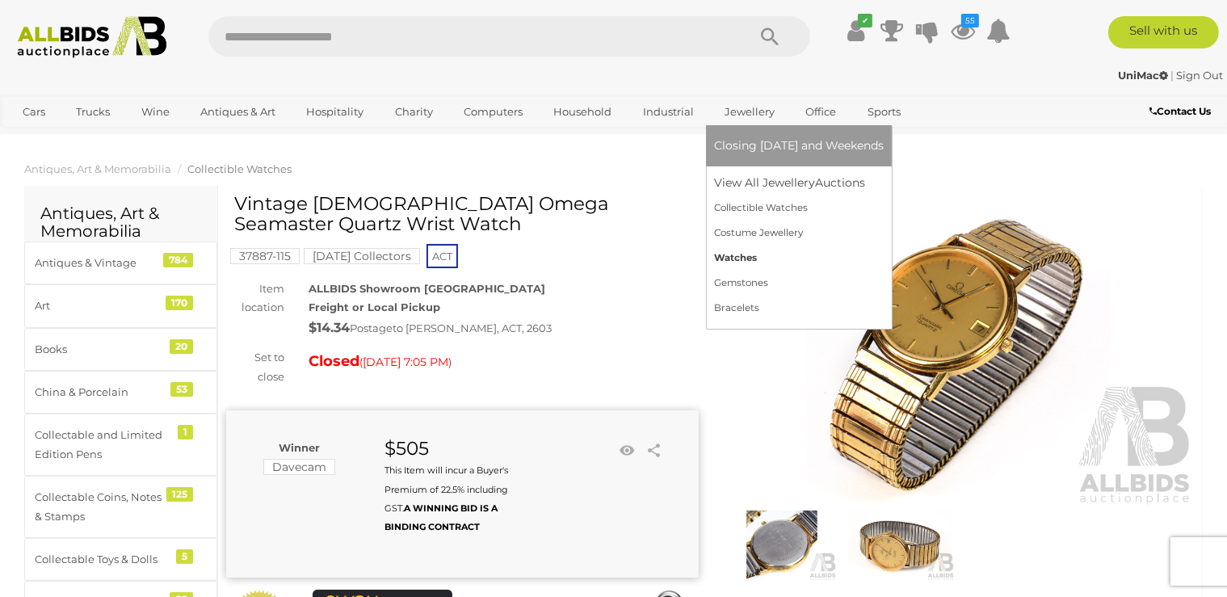
click at [729, 255] on link "Watches" at bounding box center [799, 258] width 170 height 25
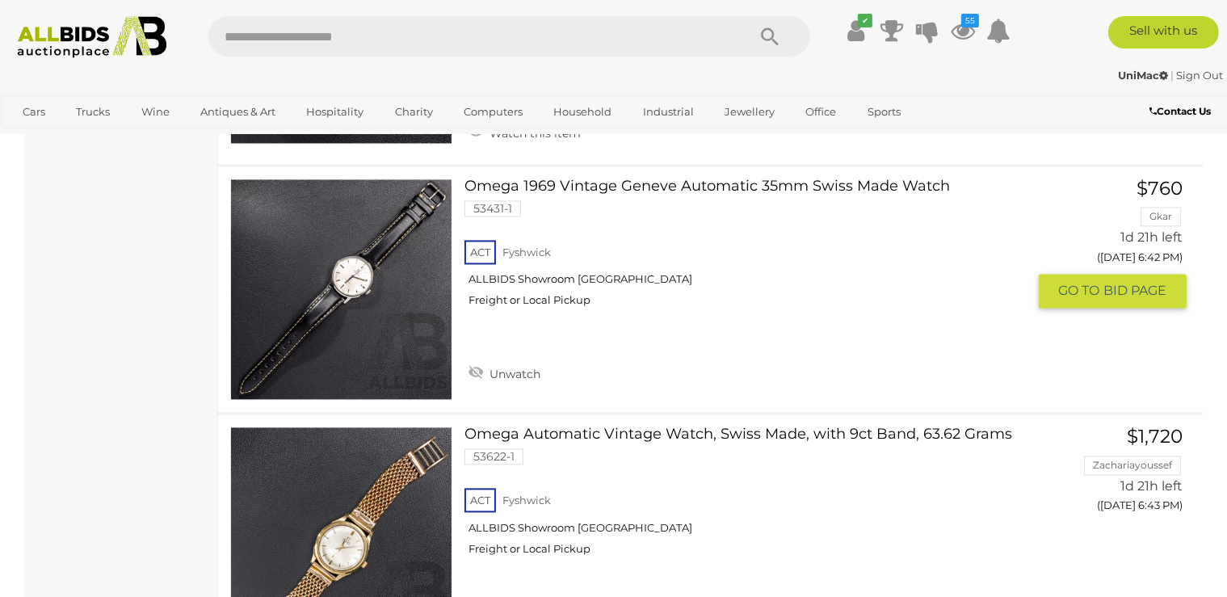
scroll to position [3264, 0]
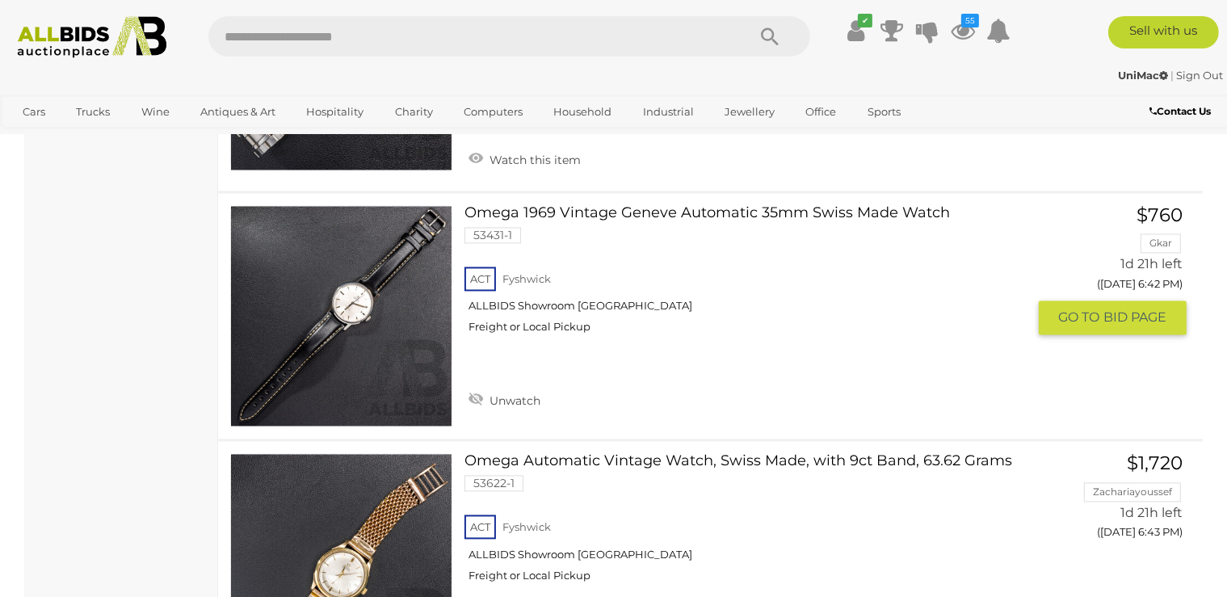
click at [376, 292] on link at bounding box center [341, 316] width 222 height 222
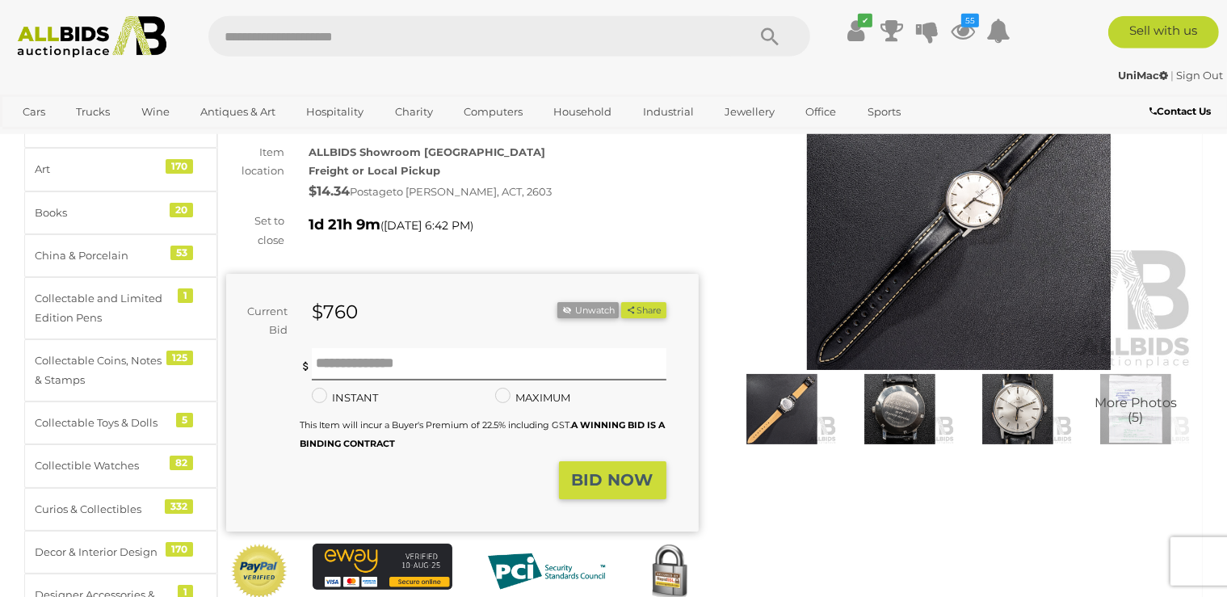
scroll to position [85, 0]
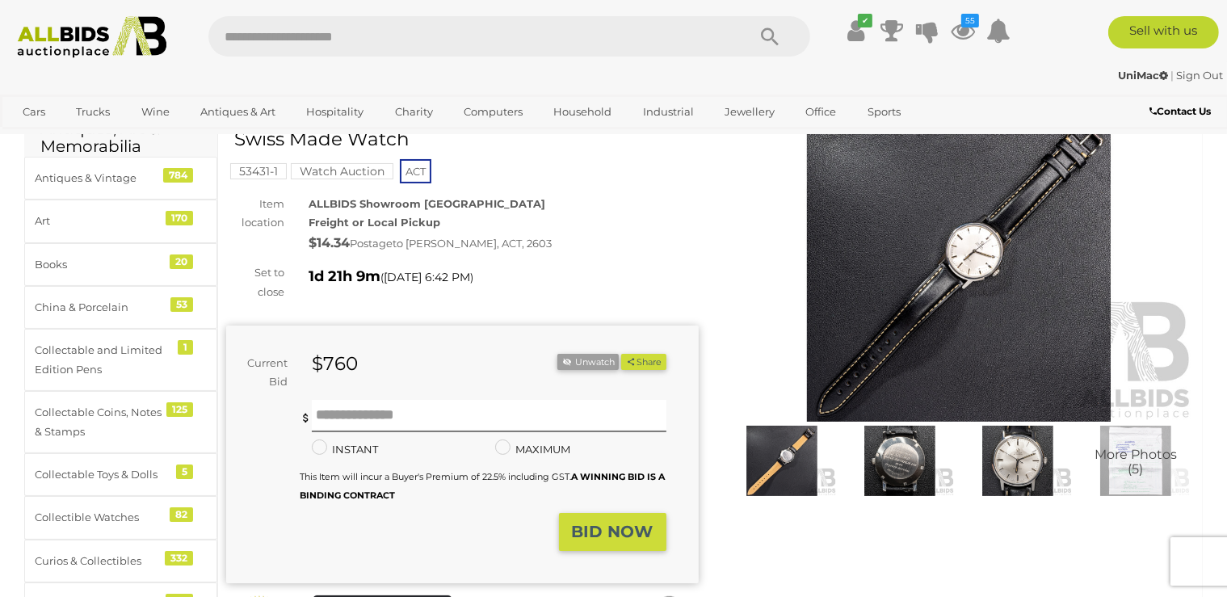
click at [961, 264] on img at bounding box center [959, 269] width 473 height 305
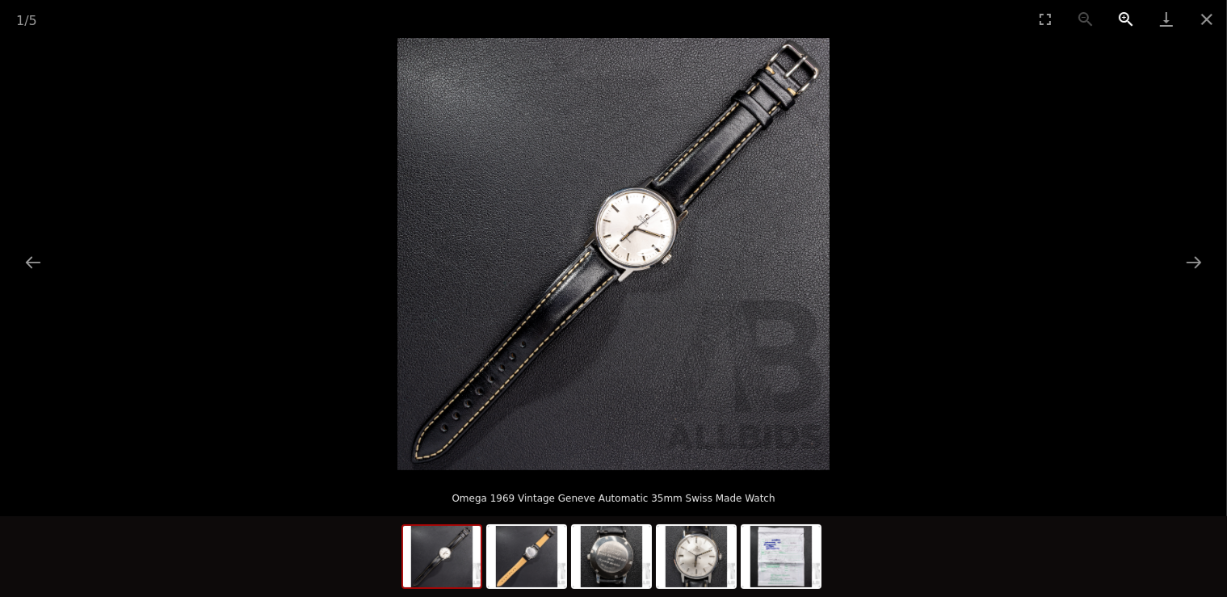
click at [1123, 15] on button "Zoom in" at bounding box center [1126, 19] width 40 height 38
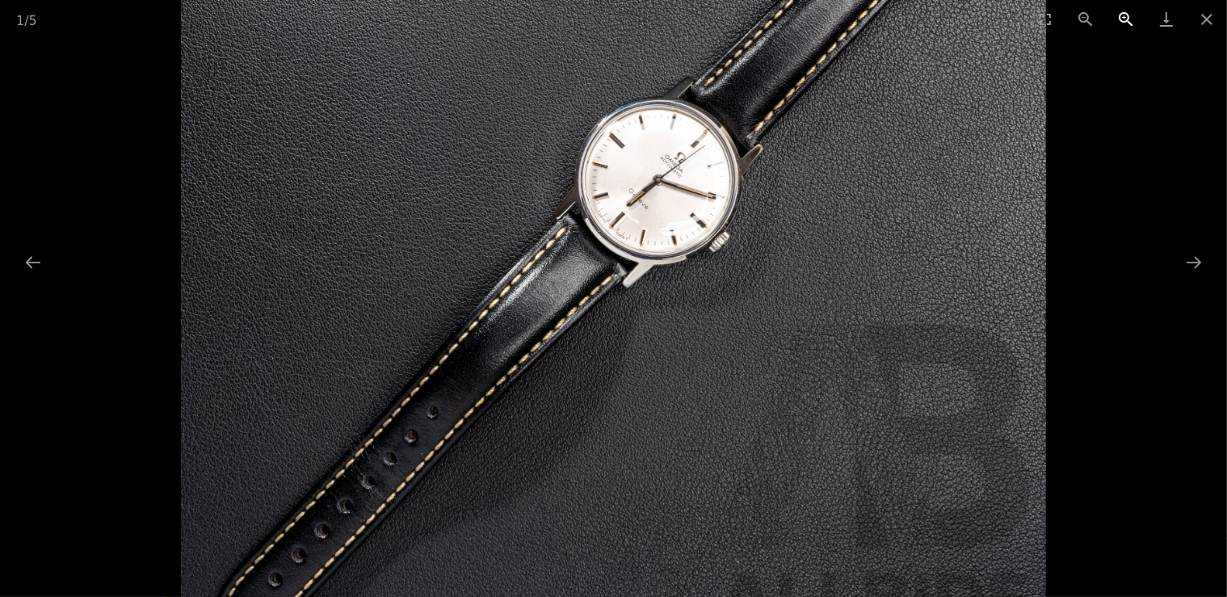
click at [1123, 15] on button "Zoom in" at bounding box center [1126, 19] width 40 height 38
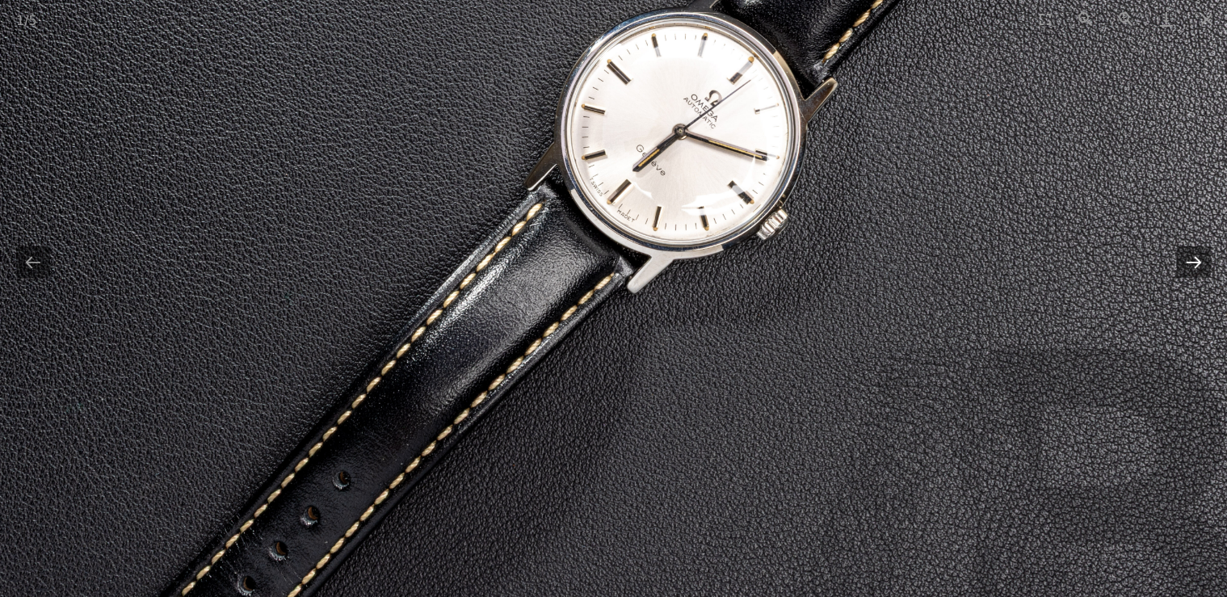
click at [1204, 271] on button "Next slide" at bounding box center [1194, 262] width 34 height 32
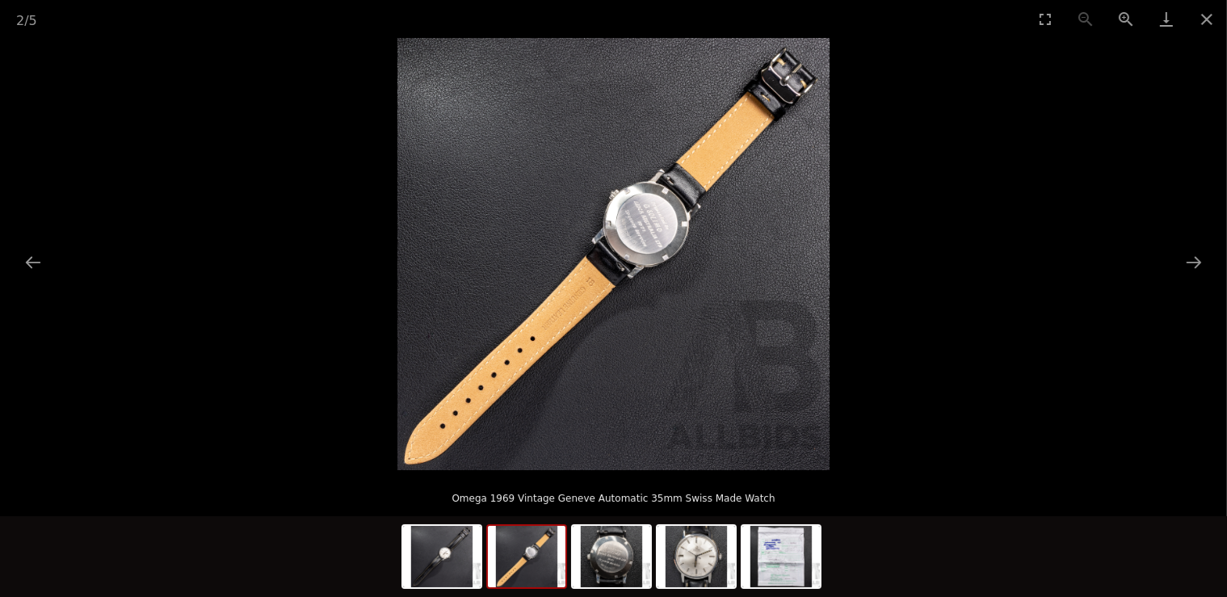
click at [635, 234] on img at bounding box center [614, 254] width 432 height 432
click at [1122, 21] on button "Zoom in" at bounding box center [1126, 19] width 40 height 38
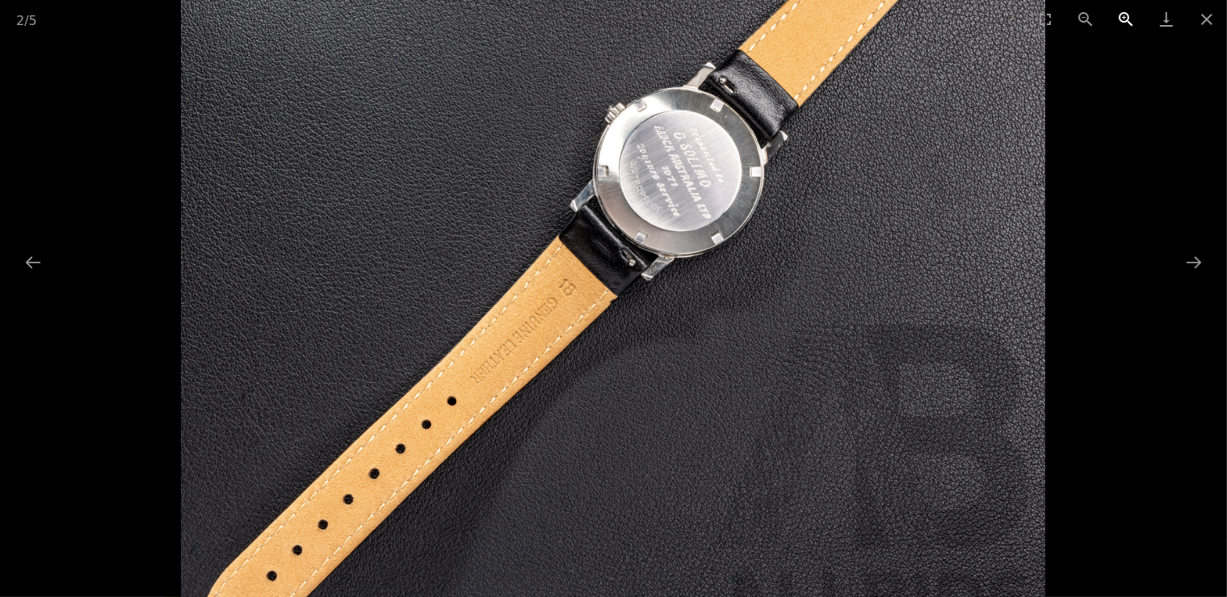
click at [1124, 13] on button "Zoom in" at bounding box center [1126, 19] width 40 height 38
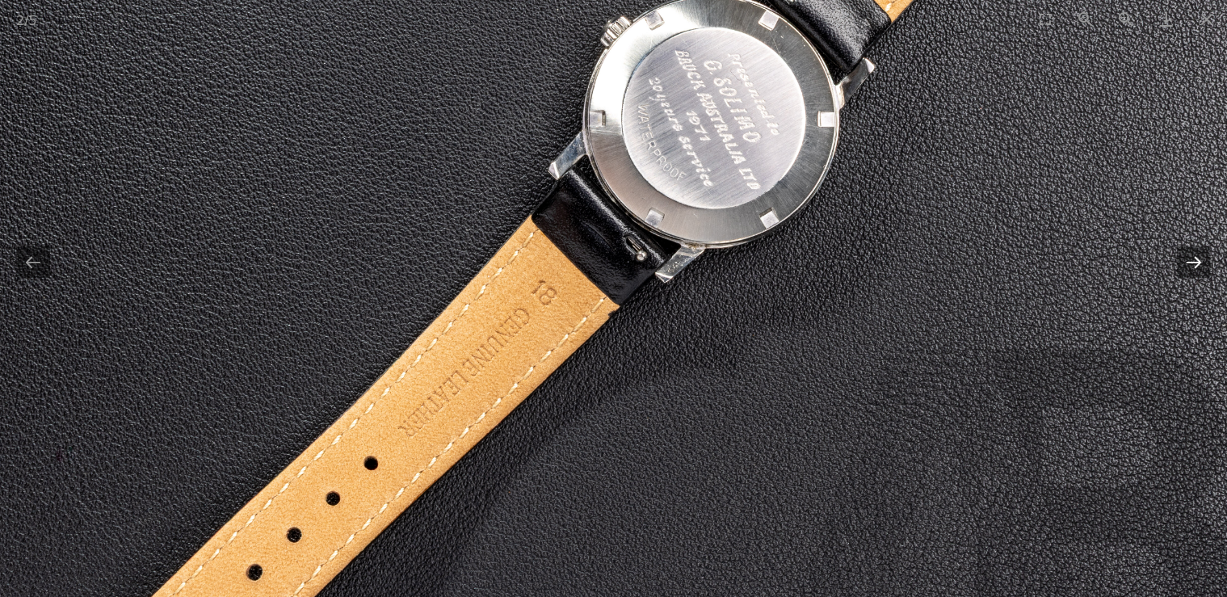
click at [1189, 263] on button "Next slide" at bounding box center [1194, 262] width 34 height 32
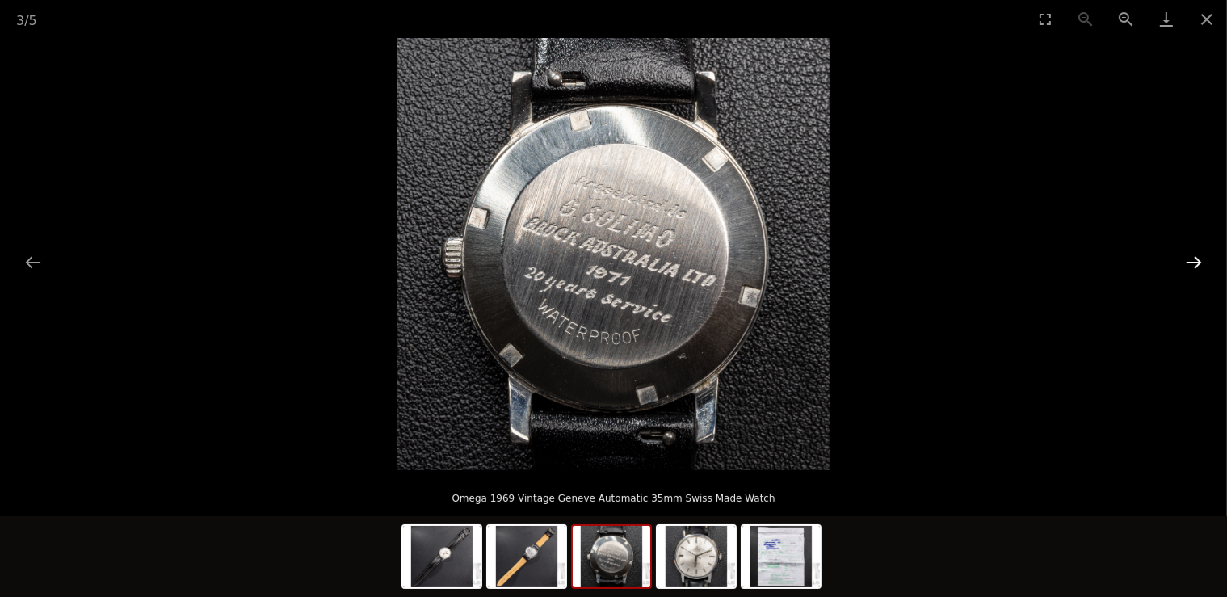
click at [1188, 260] on button "Next slide" at bounding box center [1194, 262] width 34 height 32
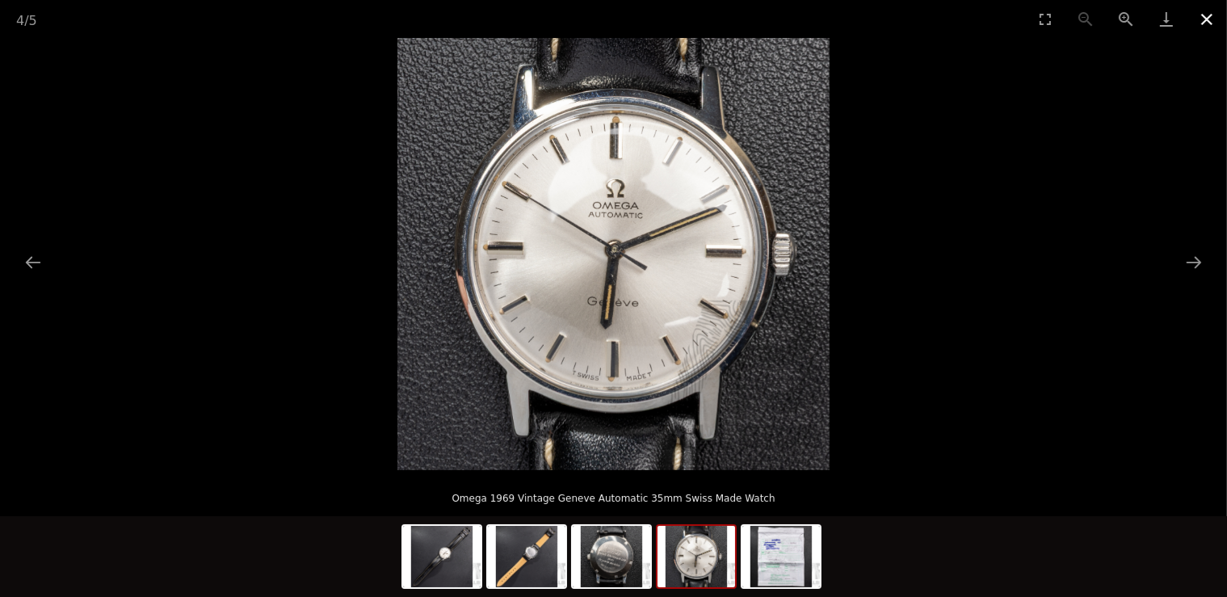
click at [1205, 19] on button "Close gallery" at bounding box center [1207, 19] width 40 height 38
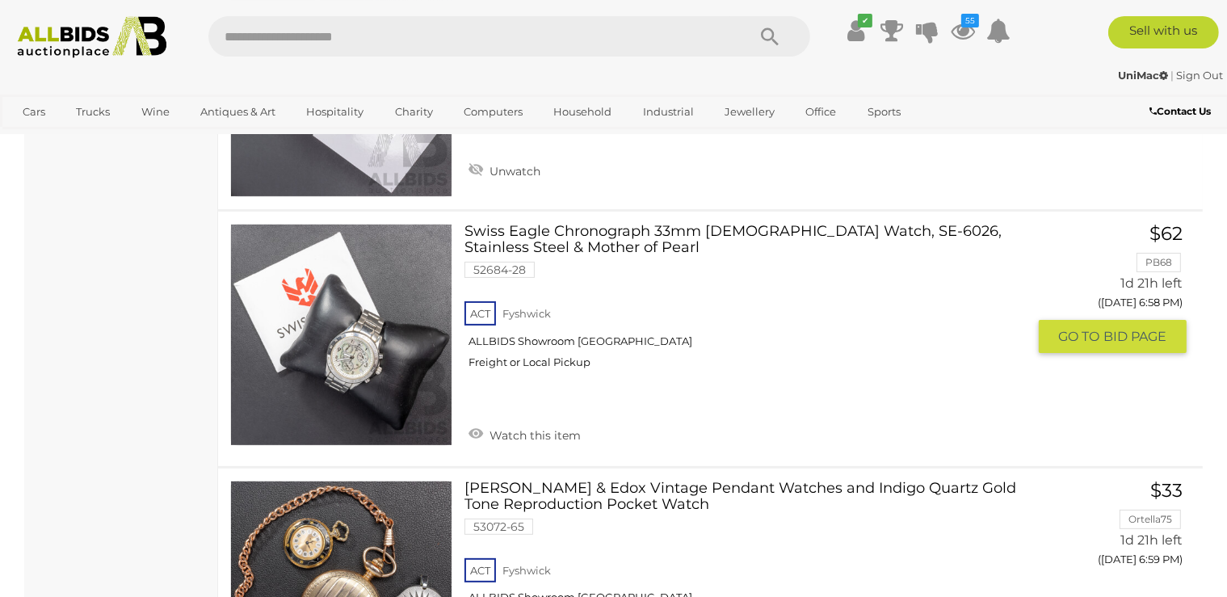
scroll to position [6507, 0]
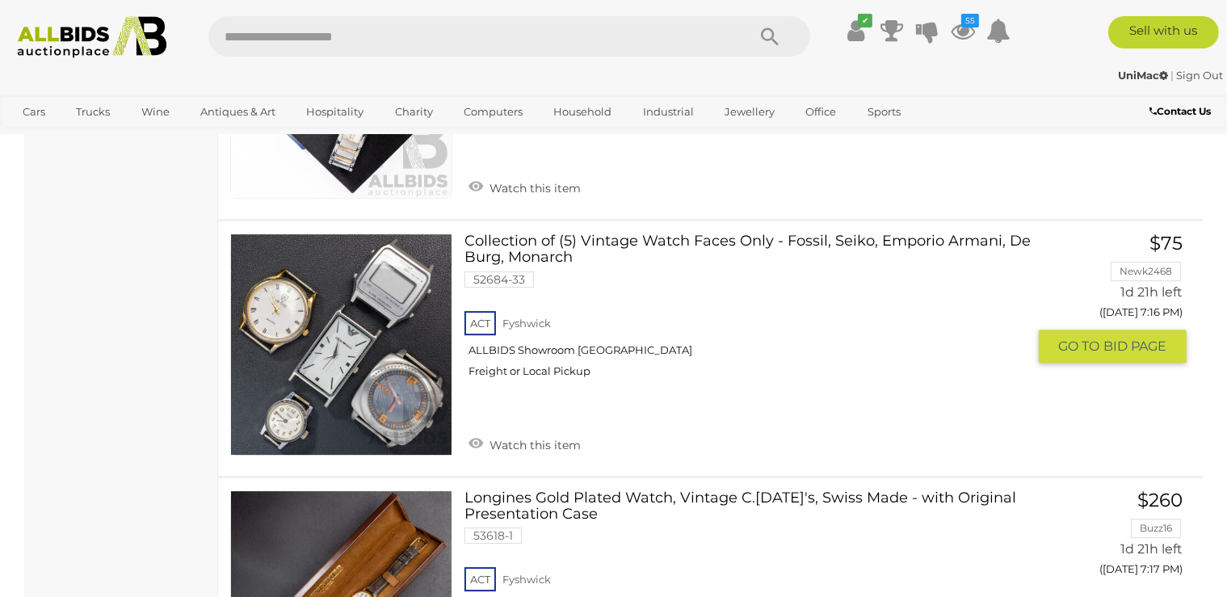
scroll to position [11114, 0]
click at [393, 319] on img at bounding box center [341, 344] width 221 height 221
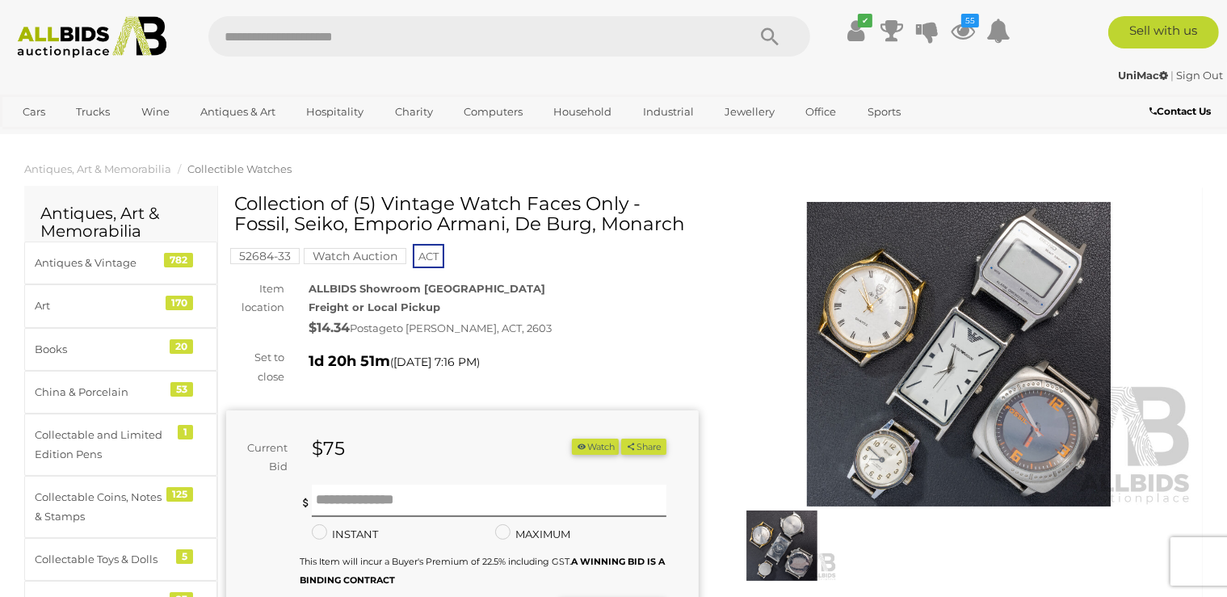
scroll to position [85, 0]
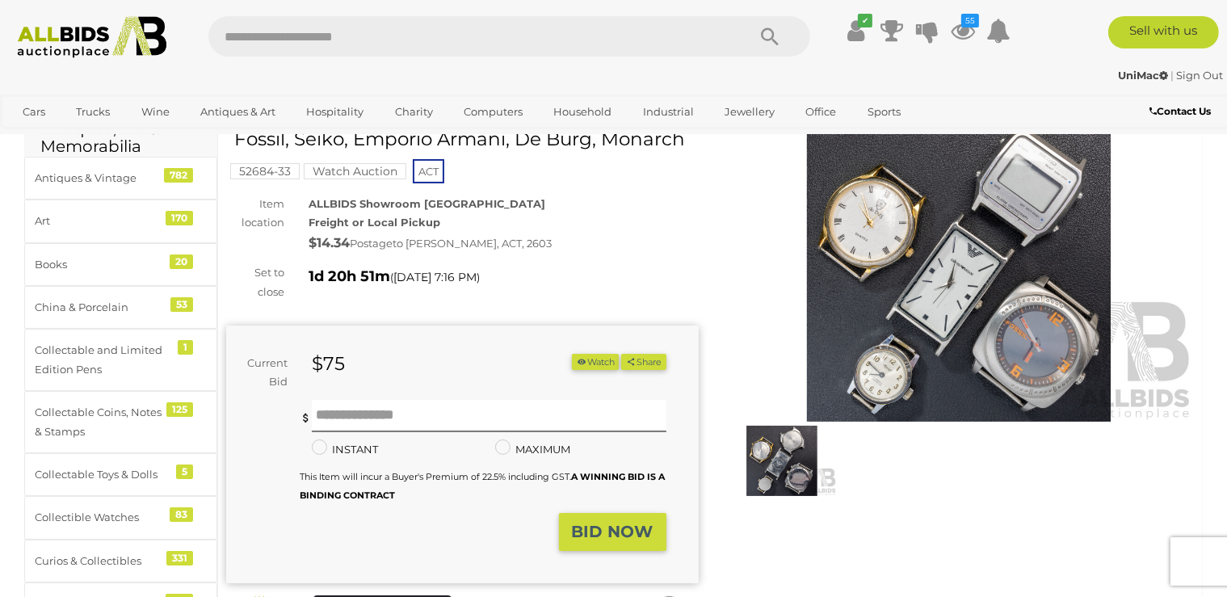
click at [1001, 325] on img at bounding box center [959, 269] width 473 height 305
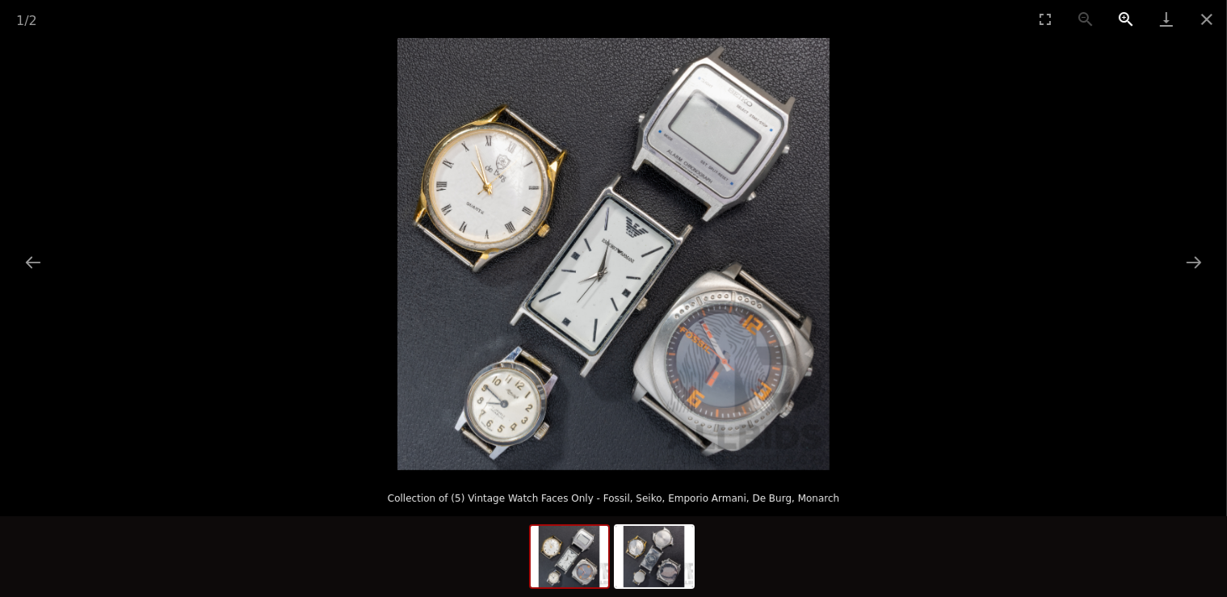
click at [1126, 18] on button "Zoom in" at bounding box center [1126, 19] width 40 height 38
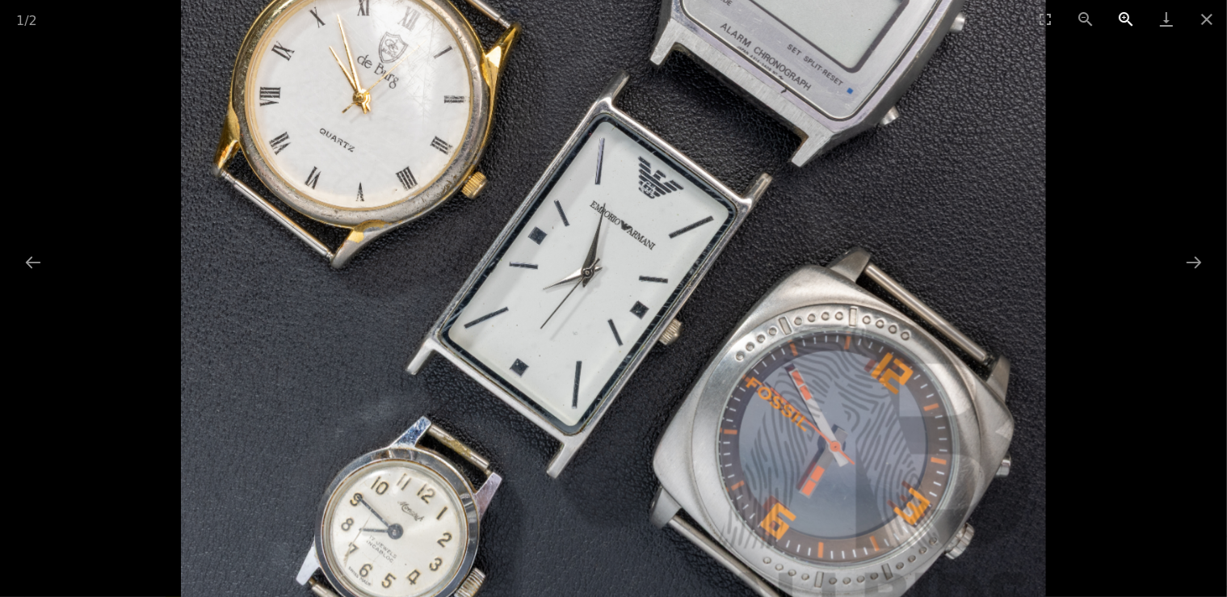
click at [1126, 18] on button "Zoom in" at bounding box center [1126, 19] width 40 height 38
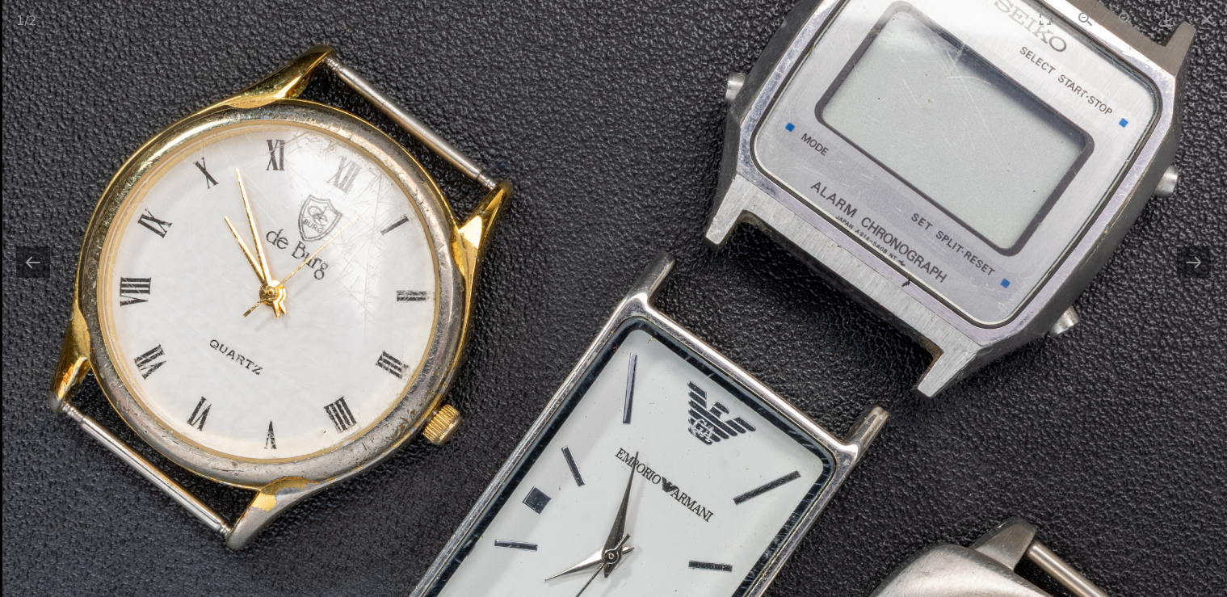
drag, startPoint x: 494, startPoint y: 99, endPoint x: 544, endPoint y: 385, distance: 289.4
click at [544, 385] on img at bounding box center [650, 494] width 1297 height 1297
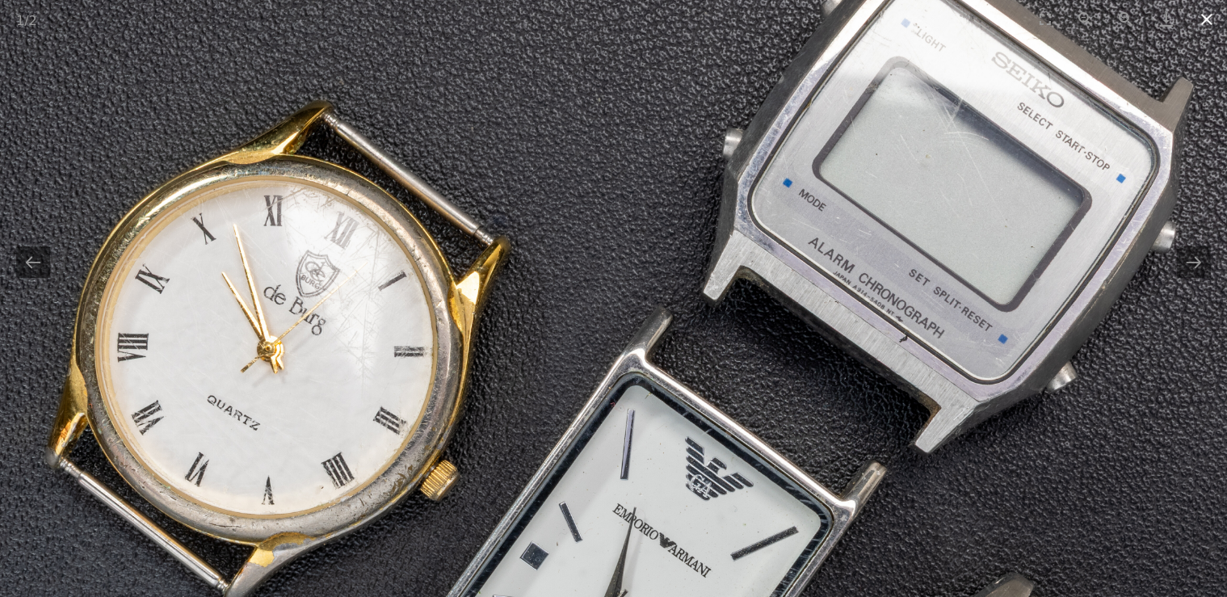
click at [1201, 15] on button "Close gallery" at bounding box center [1207, 19] width 40 height 38
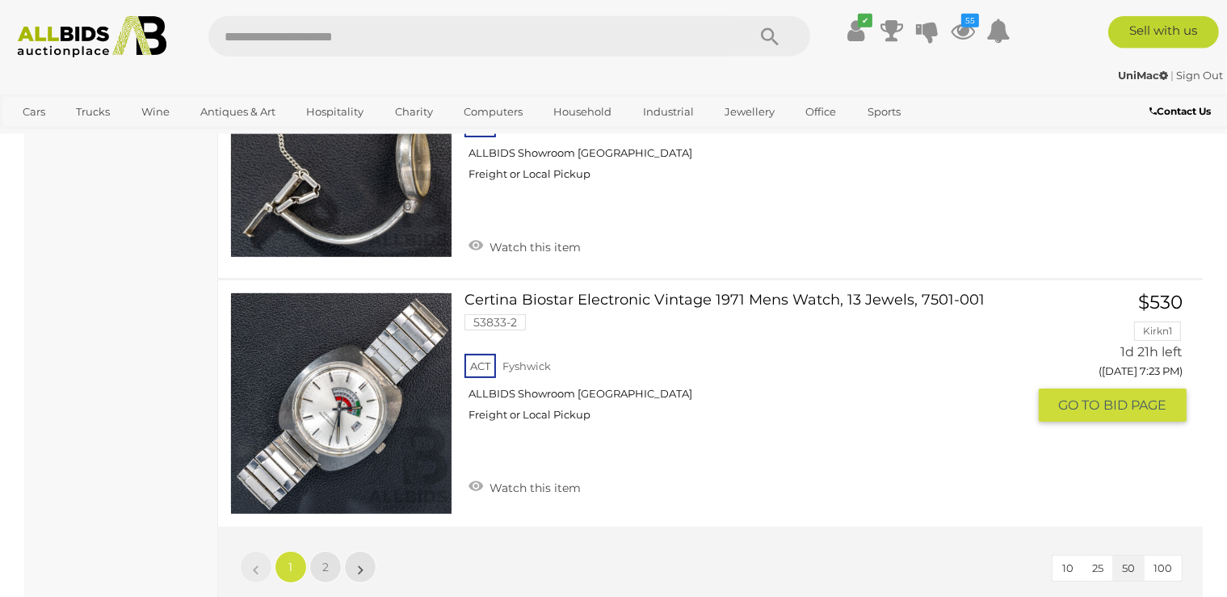
scroll to position [12612, 0]
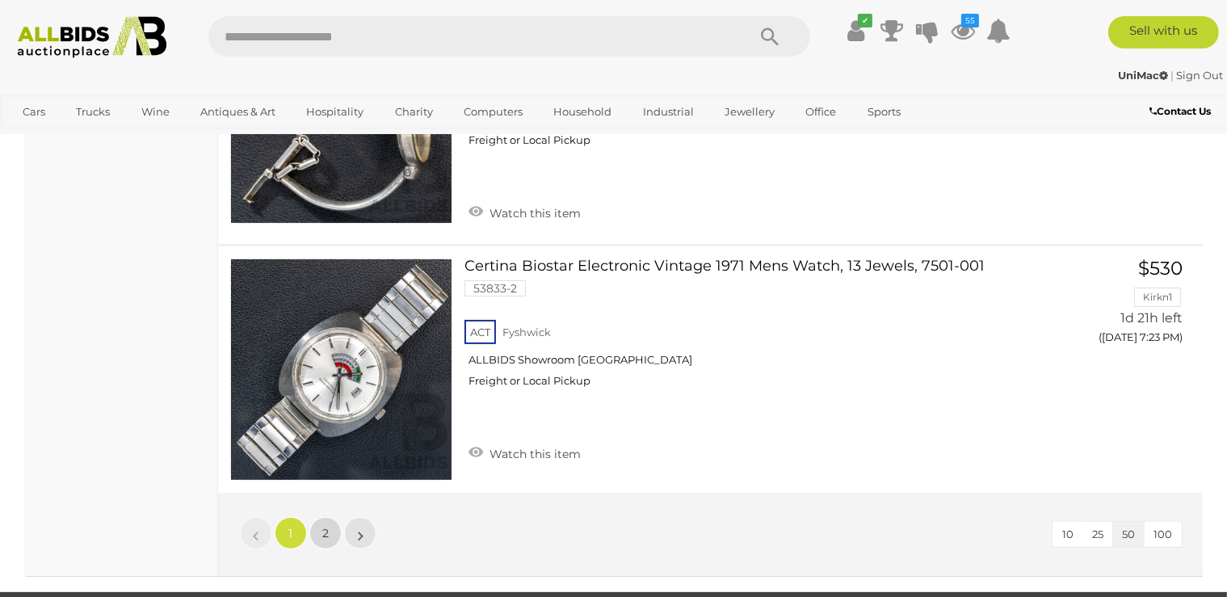
click at [325, 526] on span "2" at bounding box center [325, 533] width 6 height 15
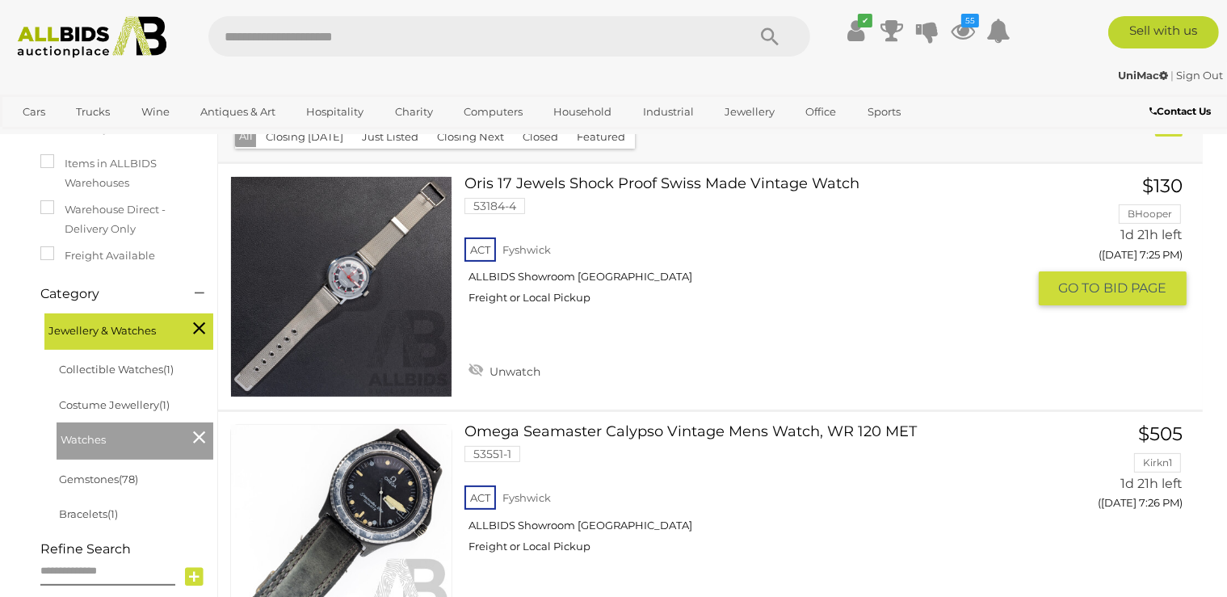
click at [532, 186] on link "Oris 17 Jewels Shock Proof Swiss Made Vintage Watch 53184-4 ACT Fyshwick" at bounding box center [752, 246] width 550 height 141
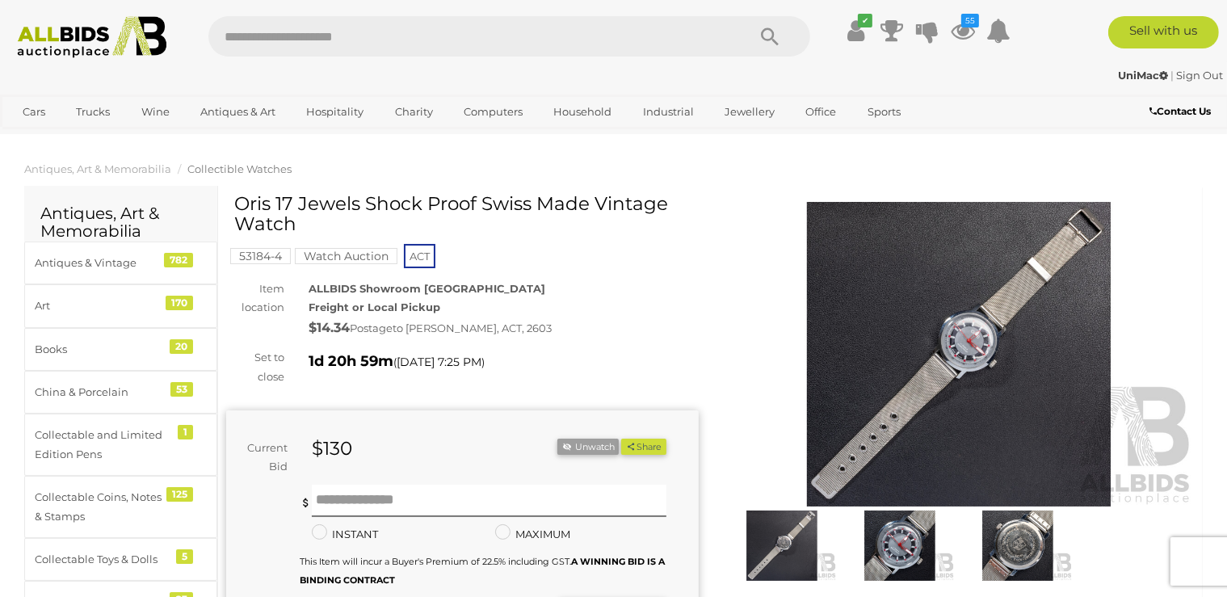
click at [924, 554] on img at bounding box center [900, 546] width 110 height 71
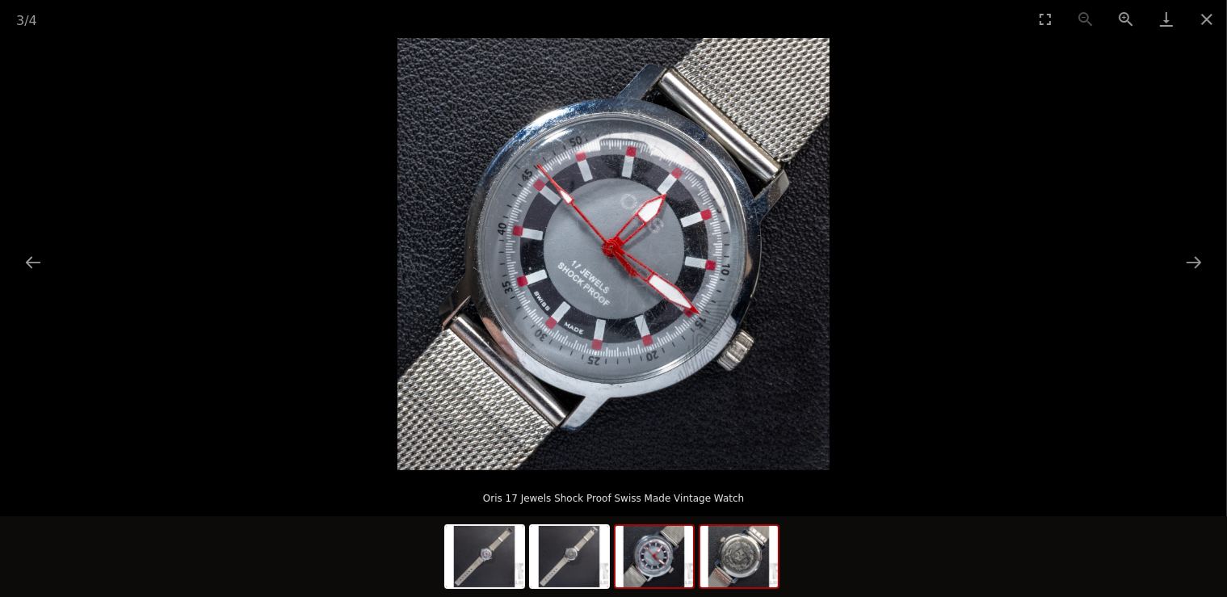
click at [724, 563] on img at bounding box center [740, 556] width 78 height 61
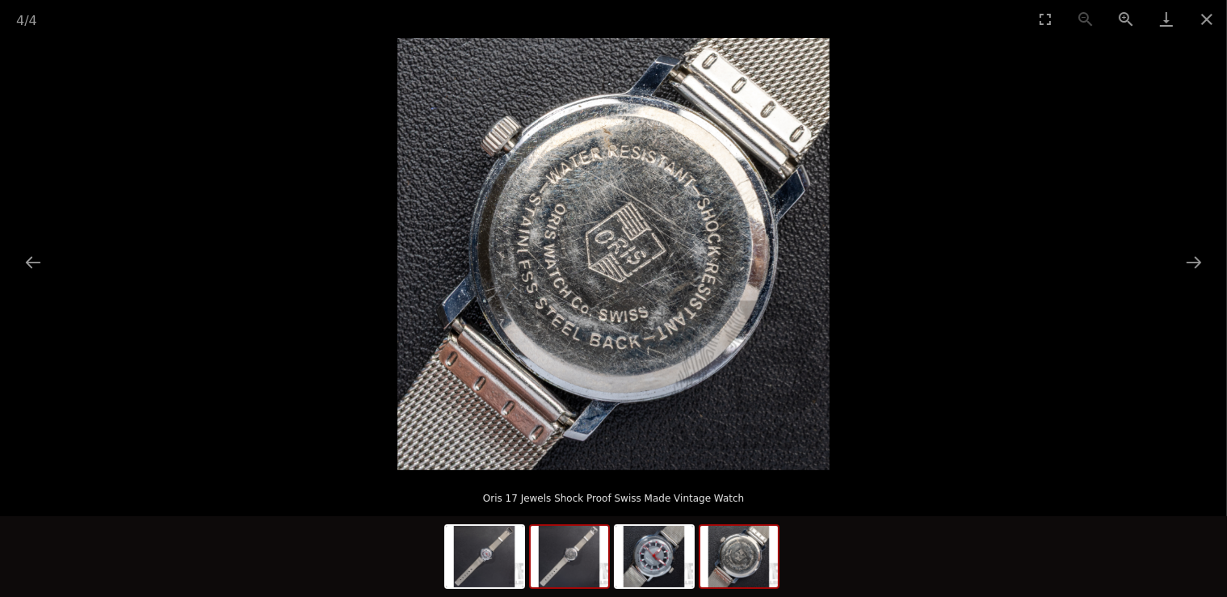
click at [564, 567] on img at bounding box center [570, 556] width 78 height 61
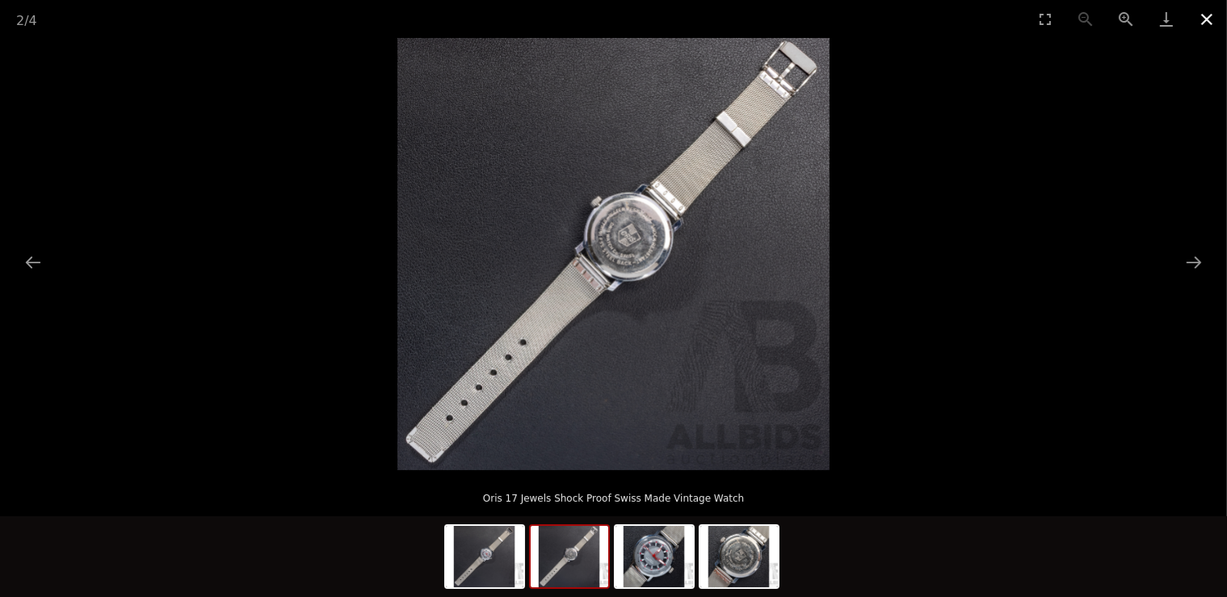
click at [1210, 19] on button "Close gallery" at bounding box center [1207, 19] width 40 height 38
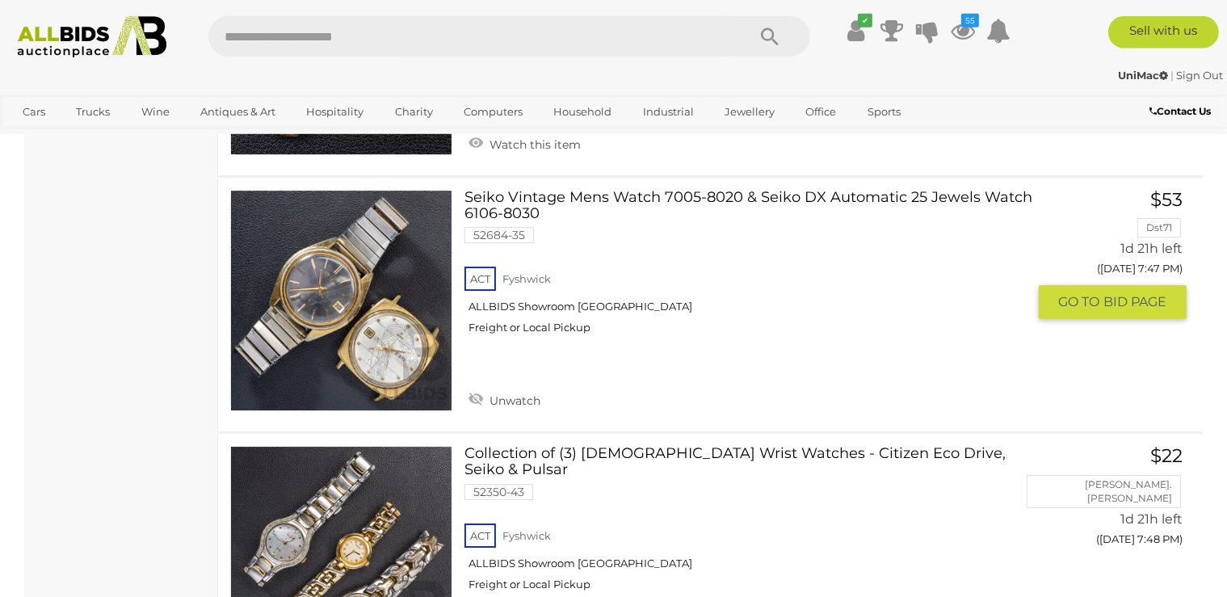
scroll to position [5280, 0]
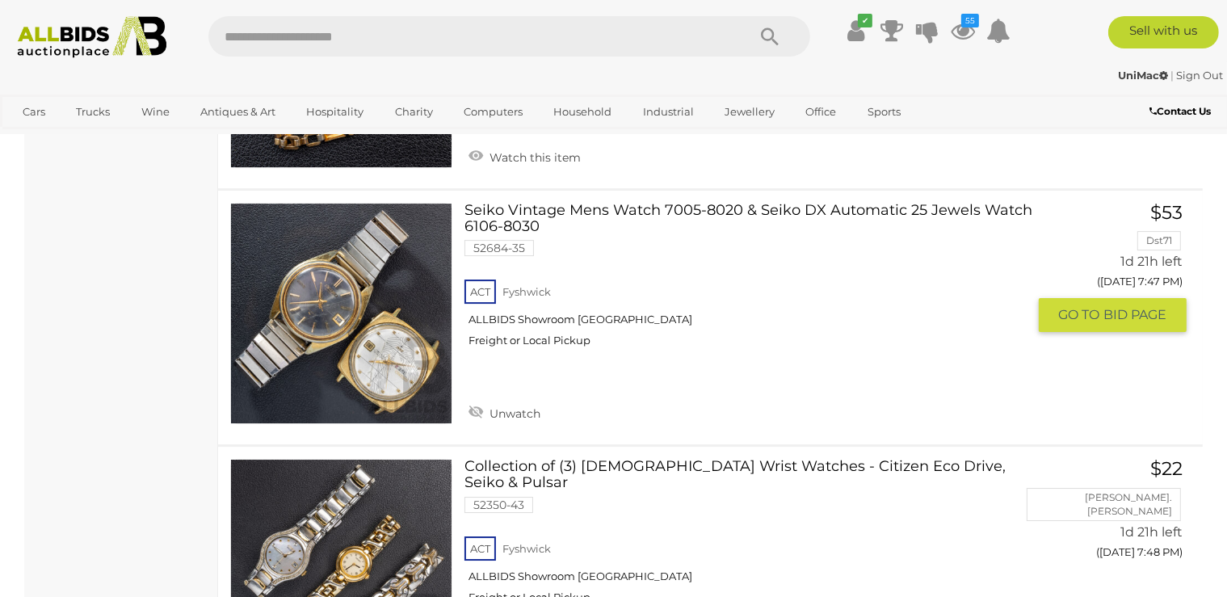
click at [616, 203] on link "Seiko Vintage Mens Watch 7005-8020 & Seiko DX Automatic 25 Jewels Watch 6106-80…" at bounding box center [752, 282] width 550 height 158
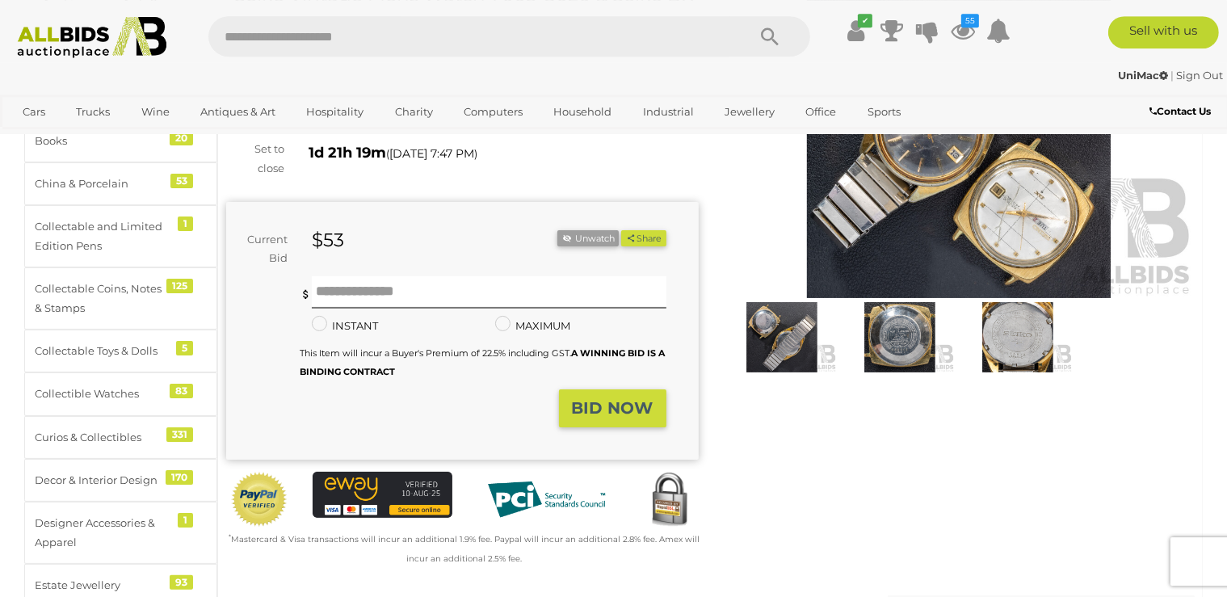
scroll to position [170, 0]
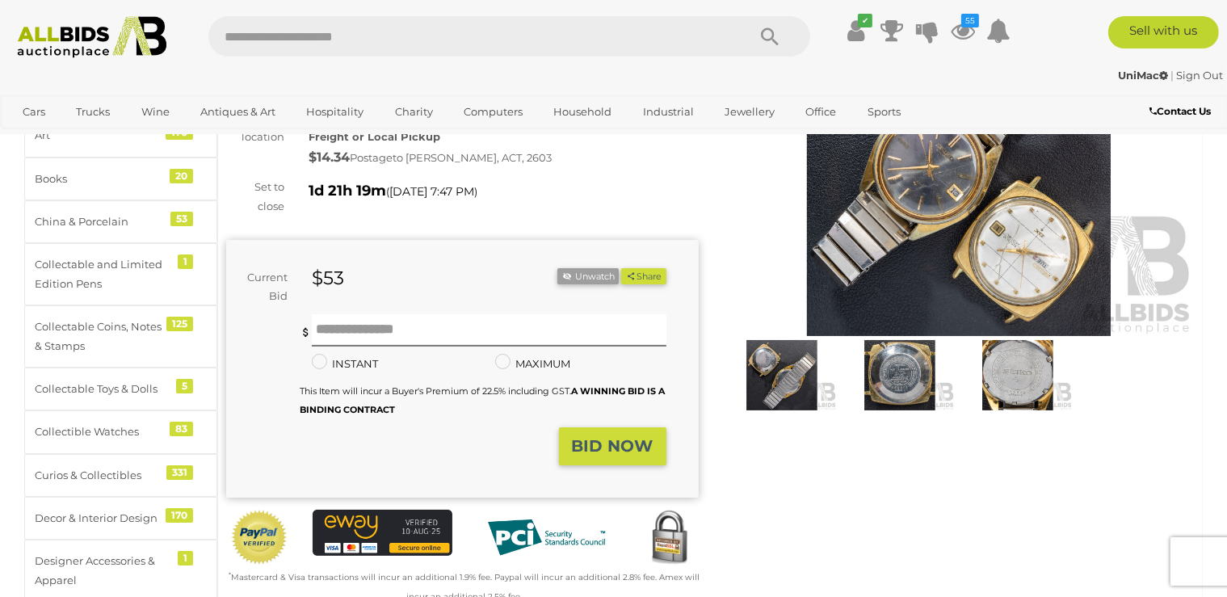
click at [900, 380] on img at bounding box center [900, 375] width 110 height 71
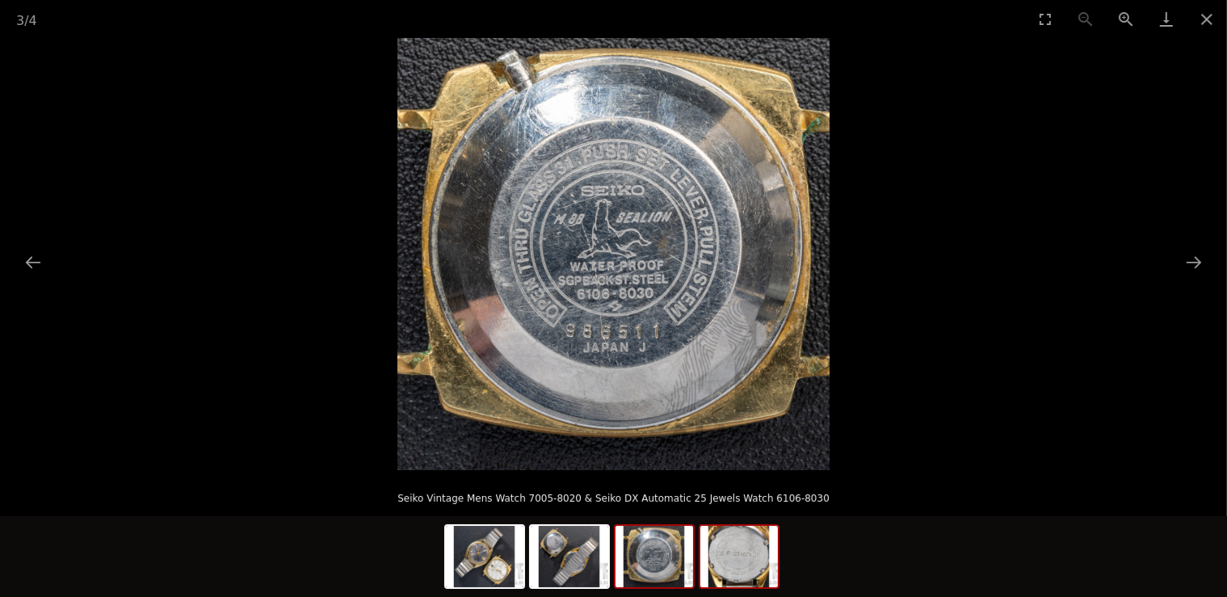
click at [737, 555] on img at bounding box center [740, 556] width 78 height 61
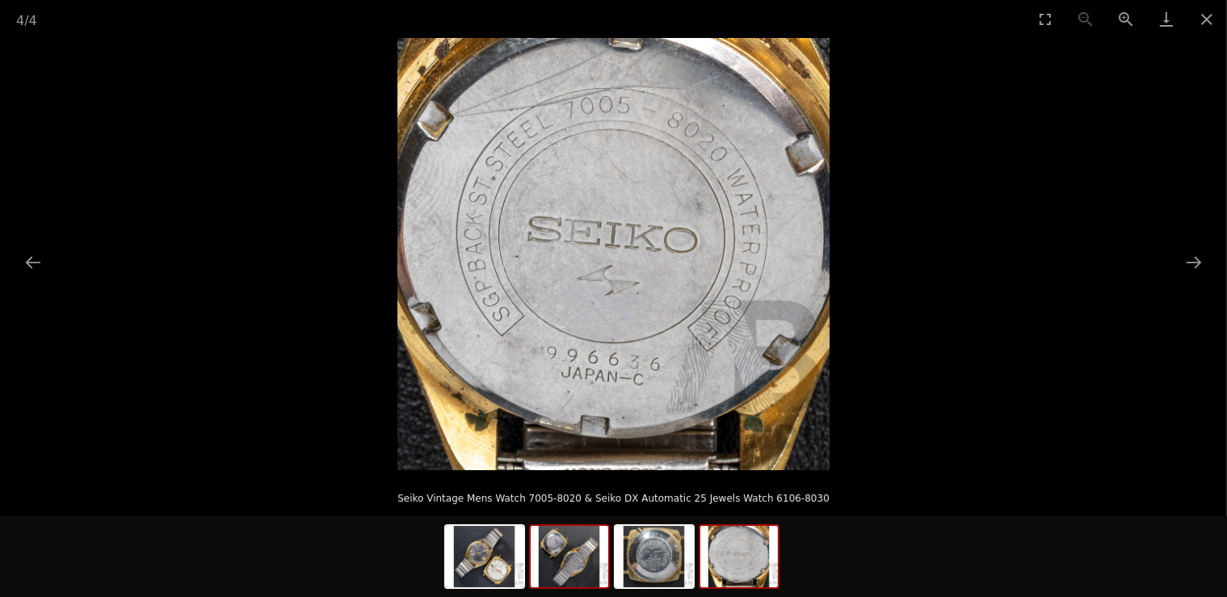
click at [574, 563] on img at bounding box center [570, 556] width 78 height 61
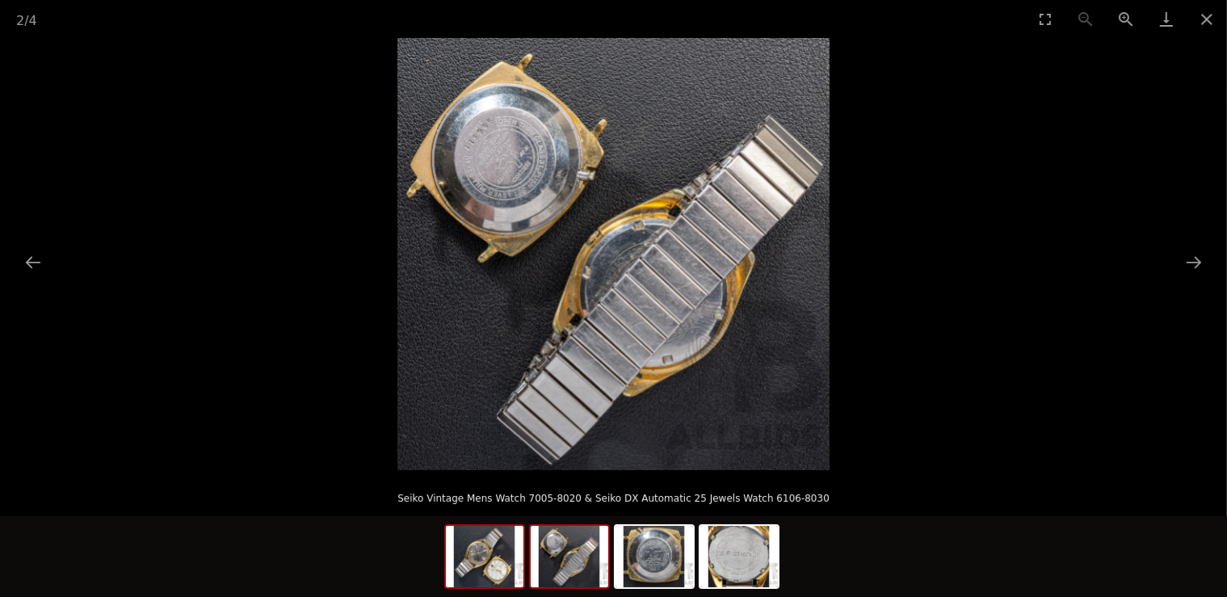
click at [496, 563] on img at bounding box center [485, 556] width 78 height 61
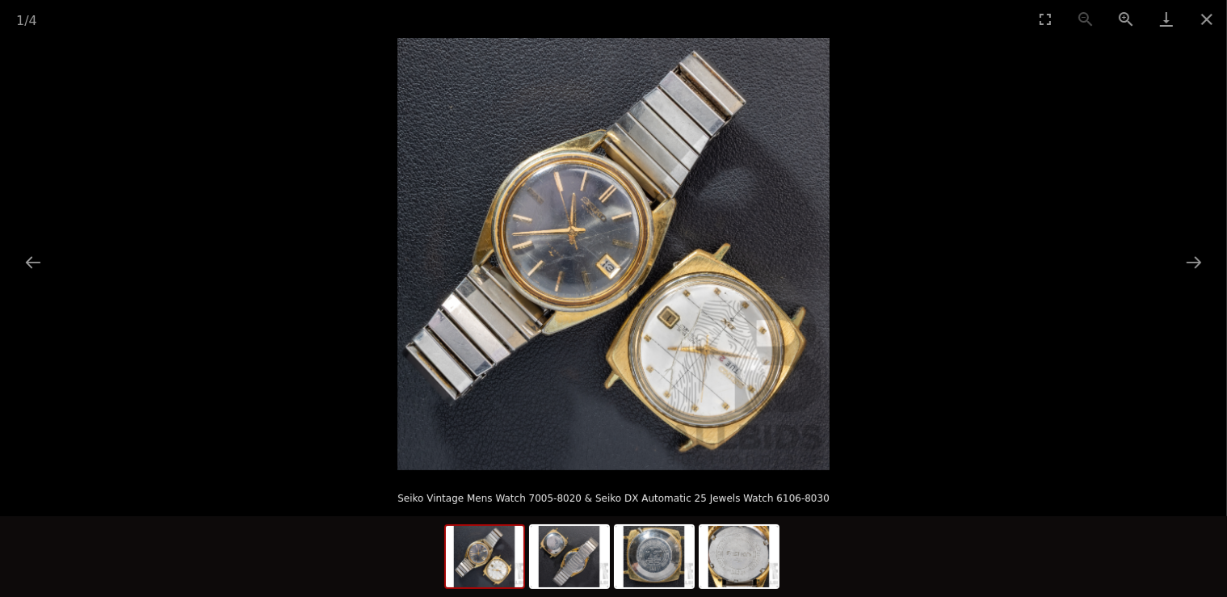
click at [581, 229] on img at bounding box center [614, 254] width 432 height 432
click at [1120, 15] on button "Zoom in" at bounding box center [1126, 19] width 40 height 38
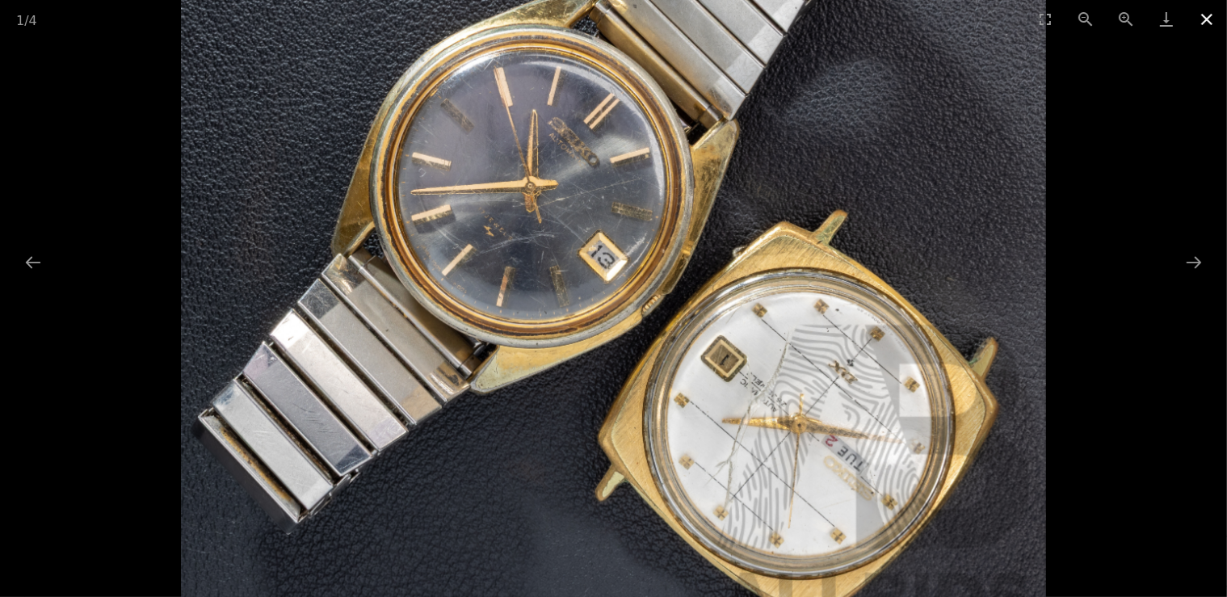
click at [1211, 16] on button "Close gallery" at bounding box center [1207, 19] width 40 height 38
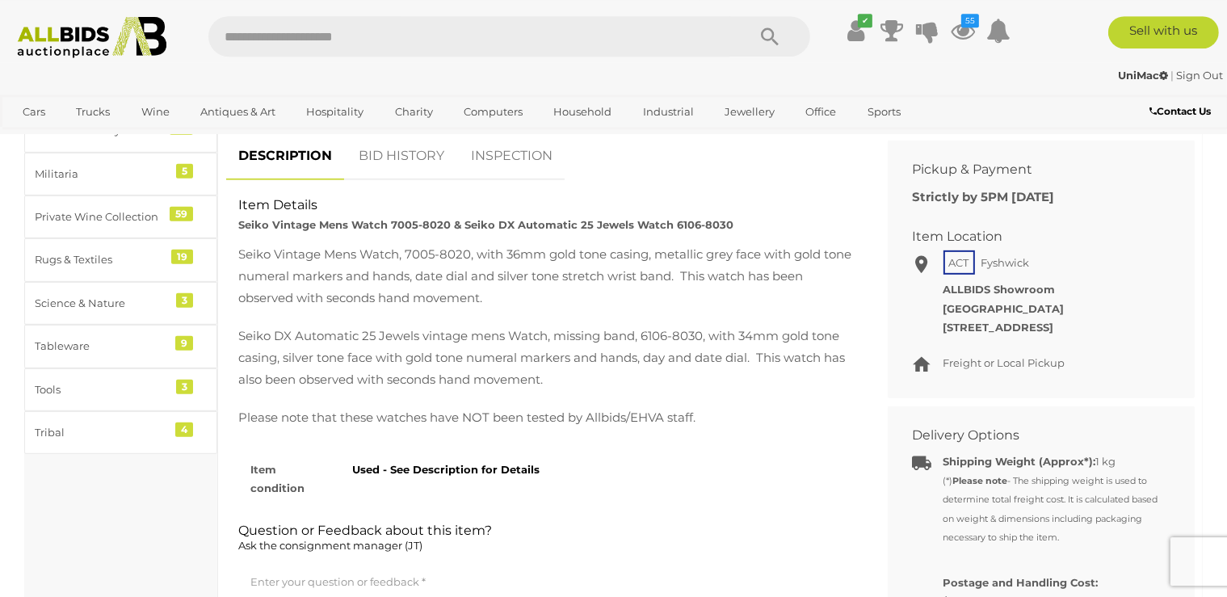
scroll to position [682, 0]
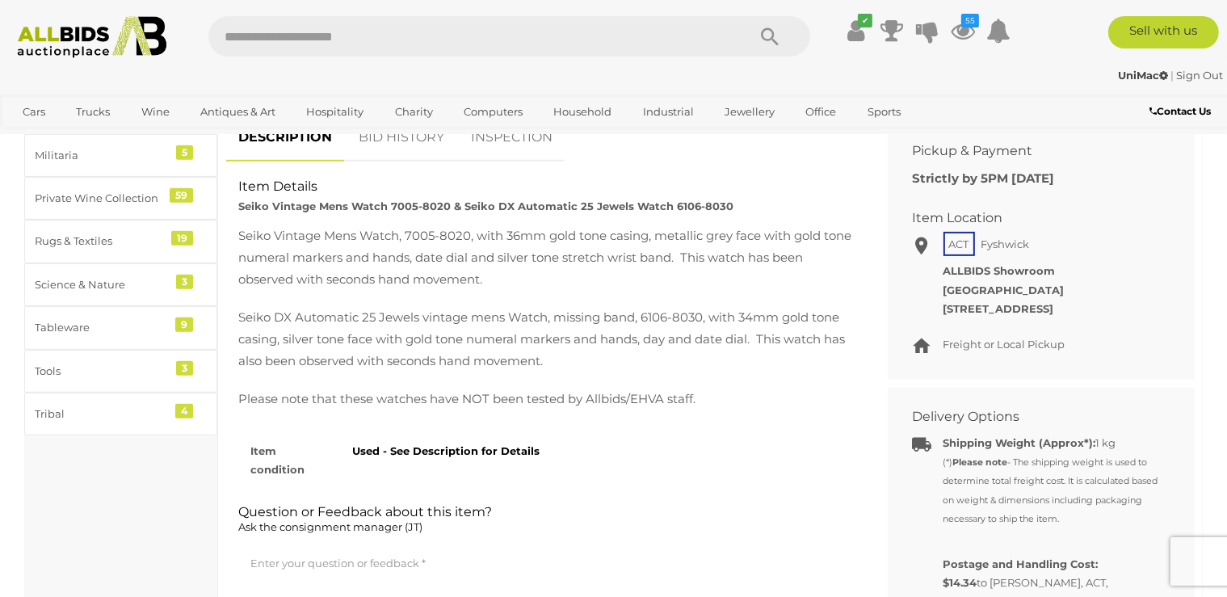
click at [1191, 79] on link "Sign Out" at bounding box center [1199, 75] width 47 height 13
